Goal: Information Seeking & Learning: Learn about a topic

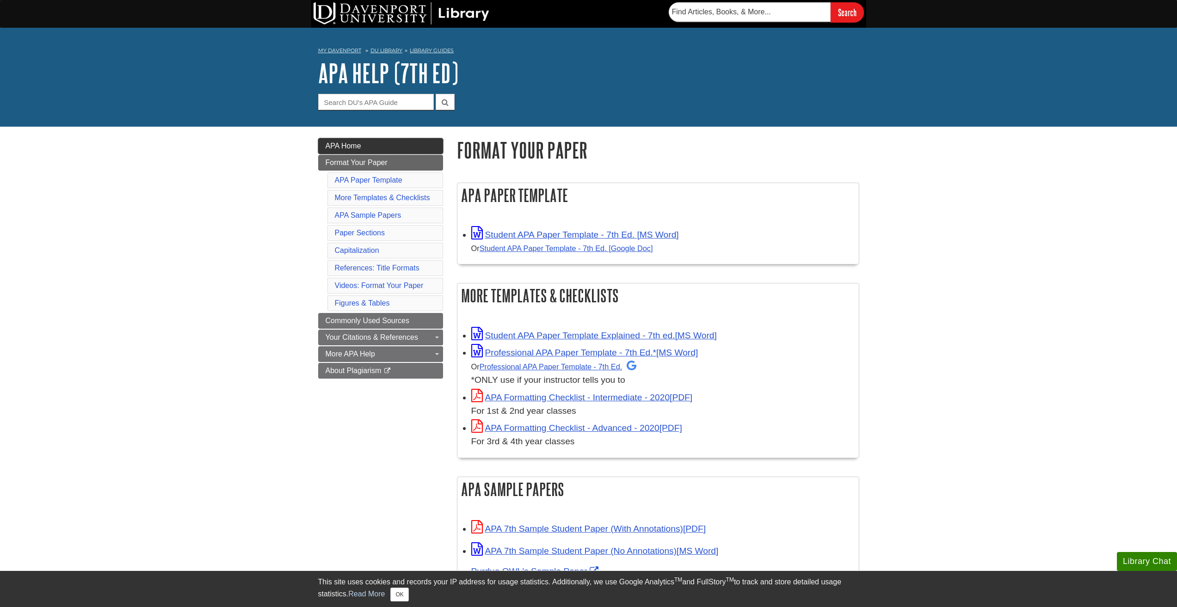
click at [374, 149] on link "APA Home" at bounding box center [380, 146] width 125 height 16
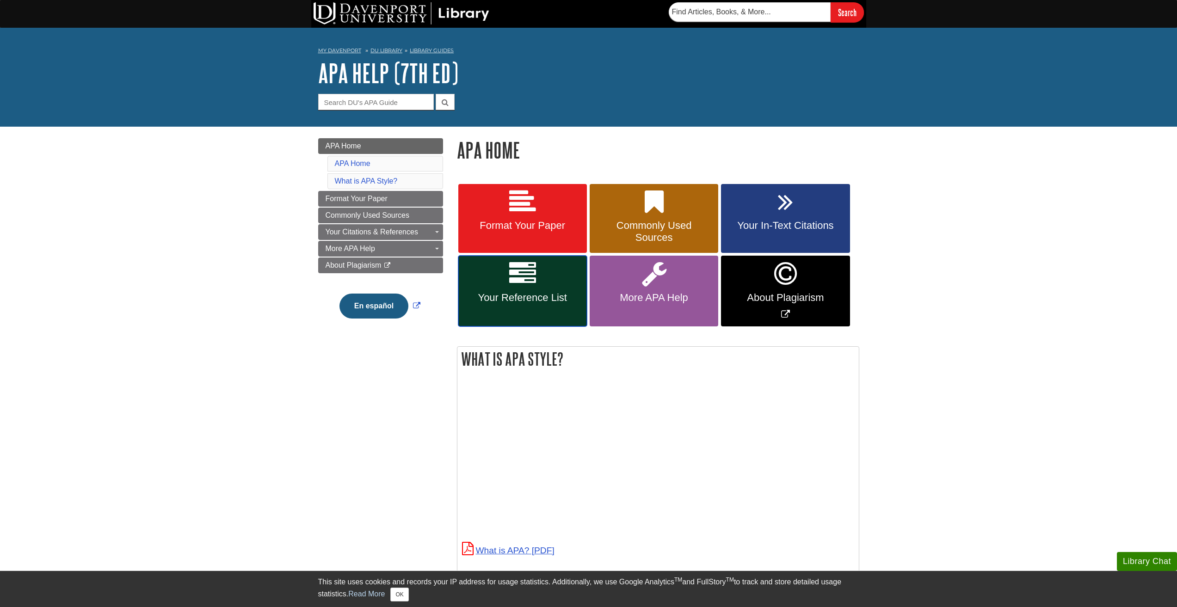
click at [540, 288] on link "Your Reference List" at bounding box center [522, 291] width 129 height 71
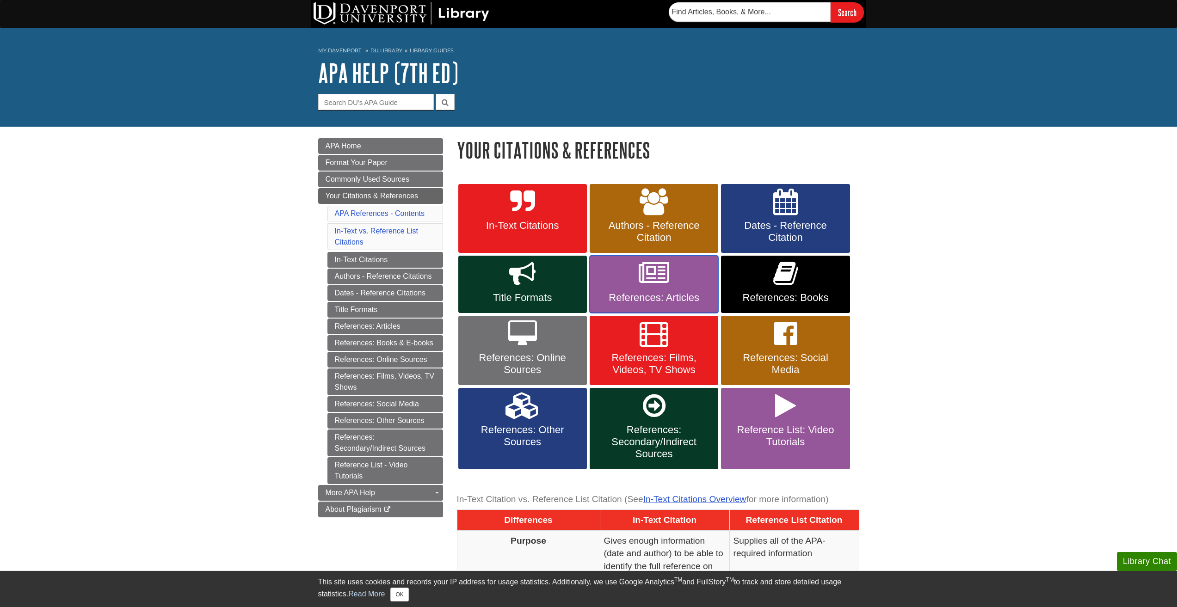
click at [650, 286] on icon at bounding box center [654, 273] width 31 height 27
click at [670, 193] on link "Authors - Reference Citation" at bounding box center [654, 218] width 129 height 69
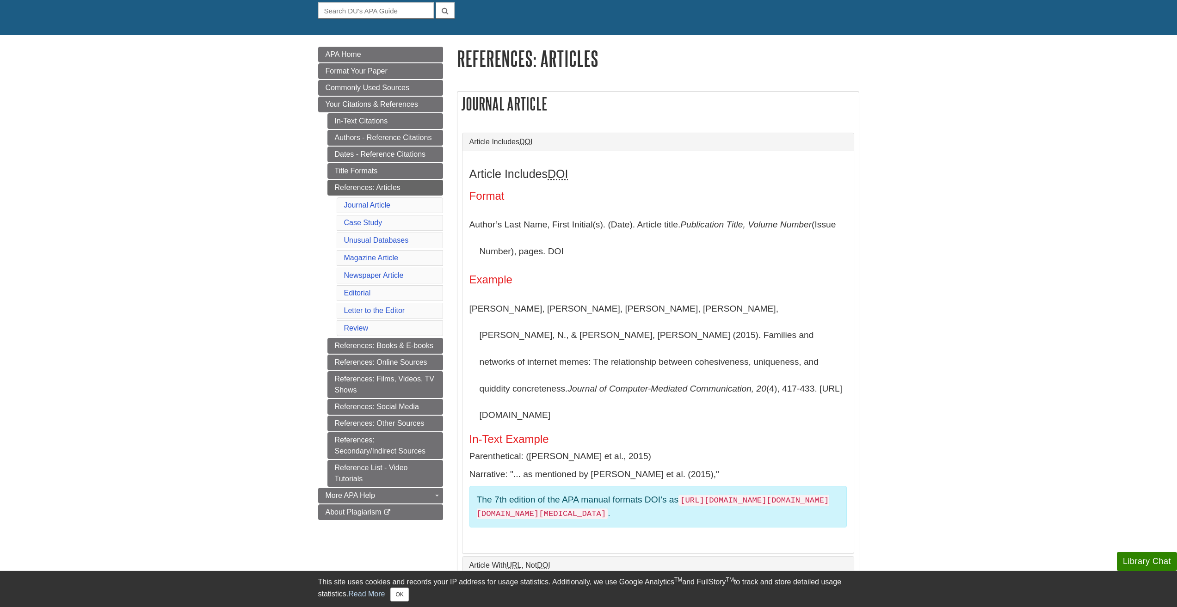
scroll to position [92, 0]
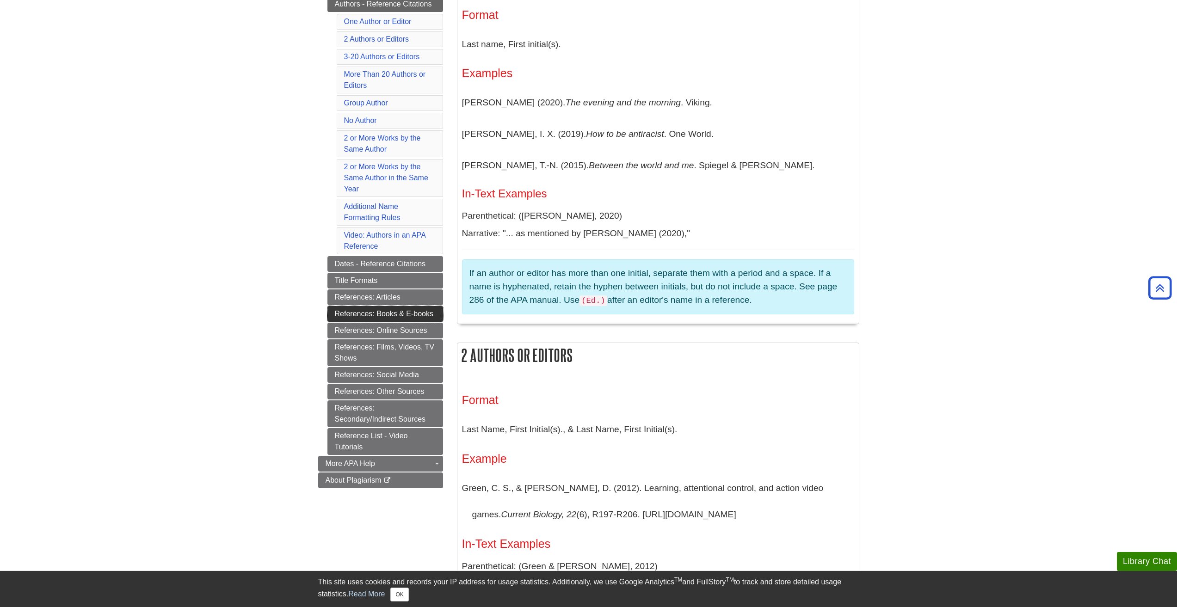
scroll to position [231, 0]
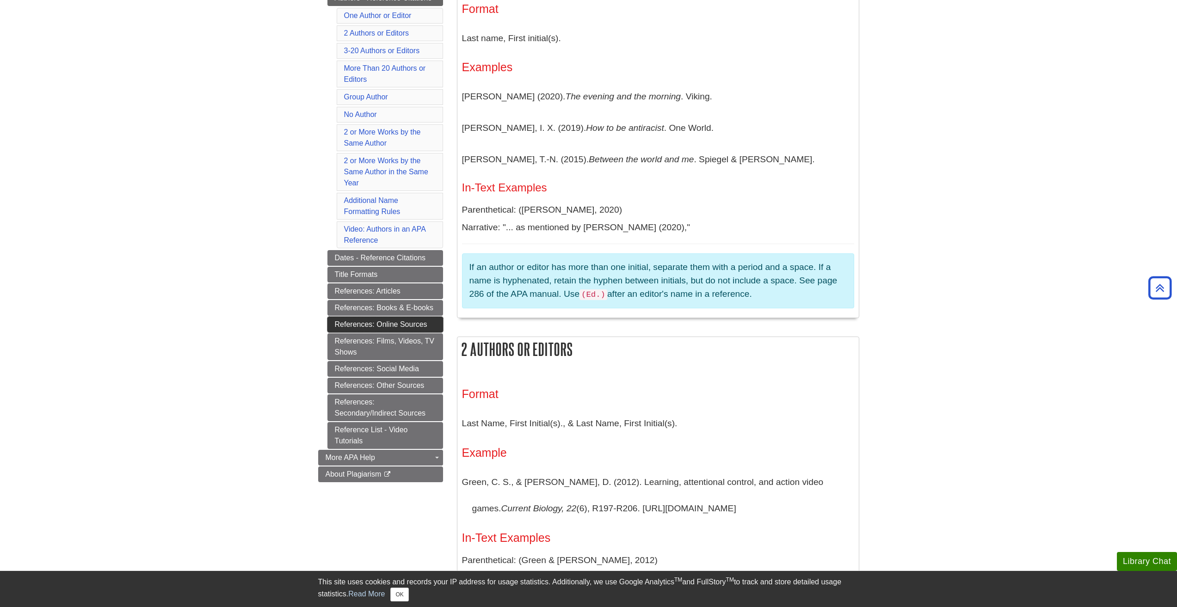
click at [410, 328] on link "References: Online Sources" at bounding box center [385, 325] width 116 height 16
